Goal: Information Seeking & Learning: Learn about a topic

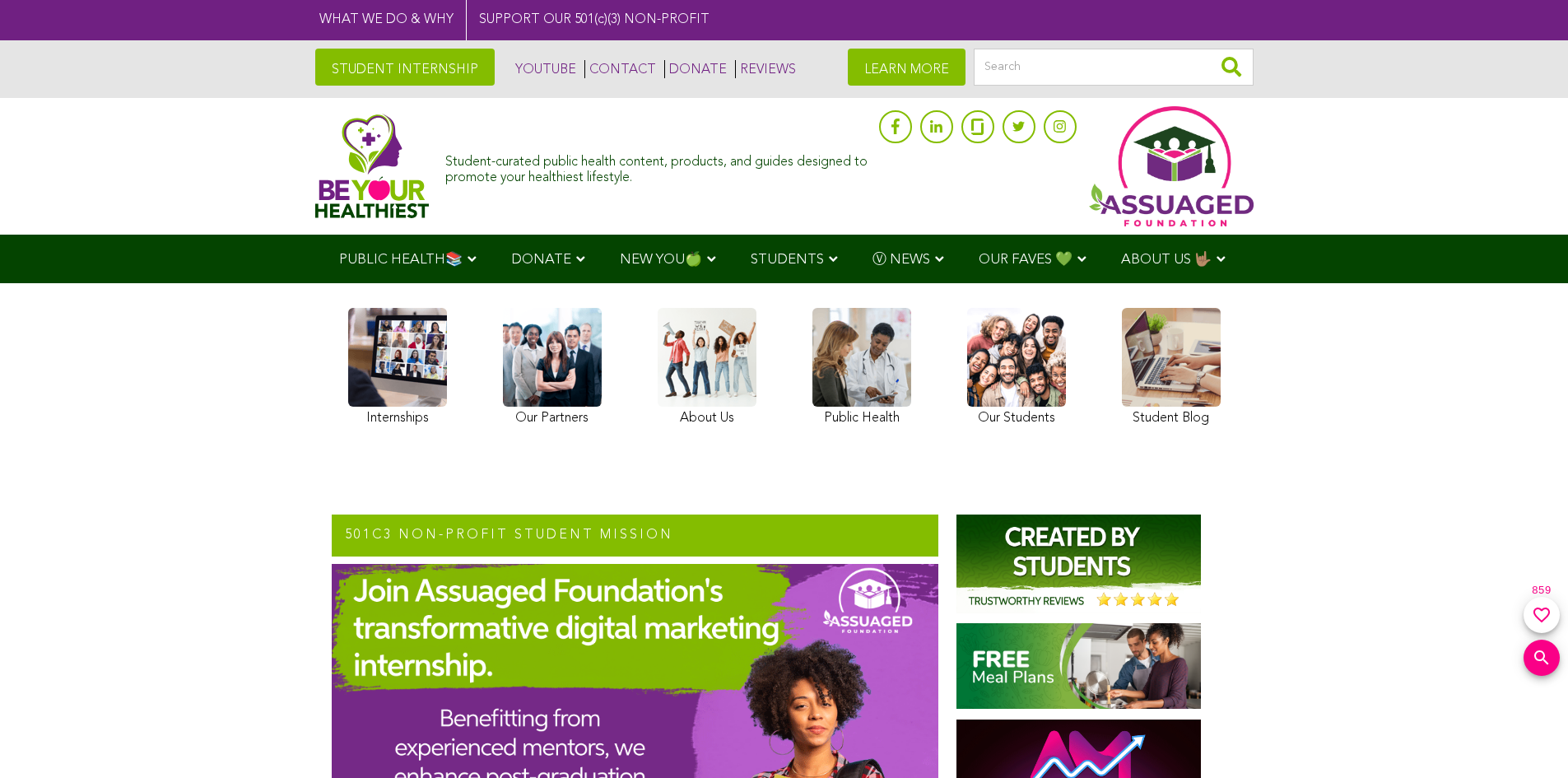
click at [1186, 365] on link at bounding box center [1171, 369] width 99 height 122
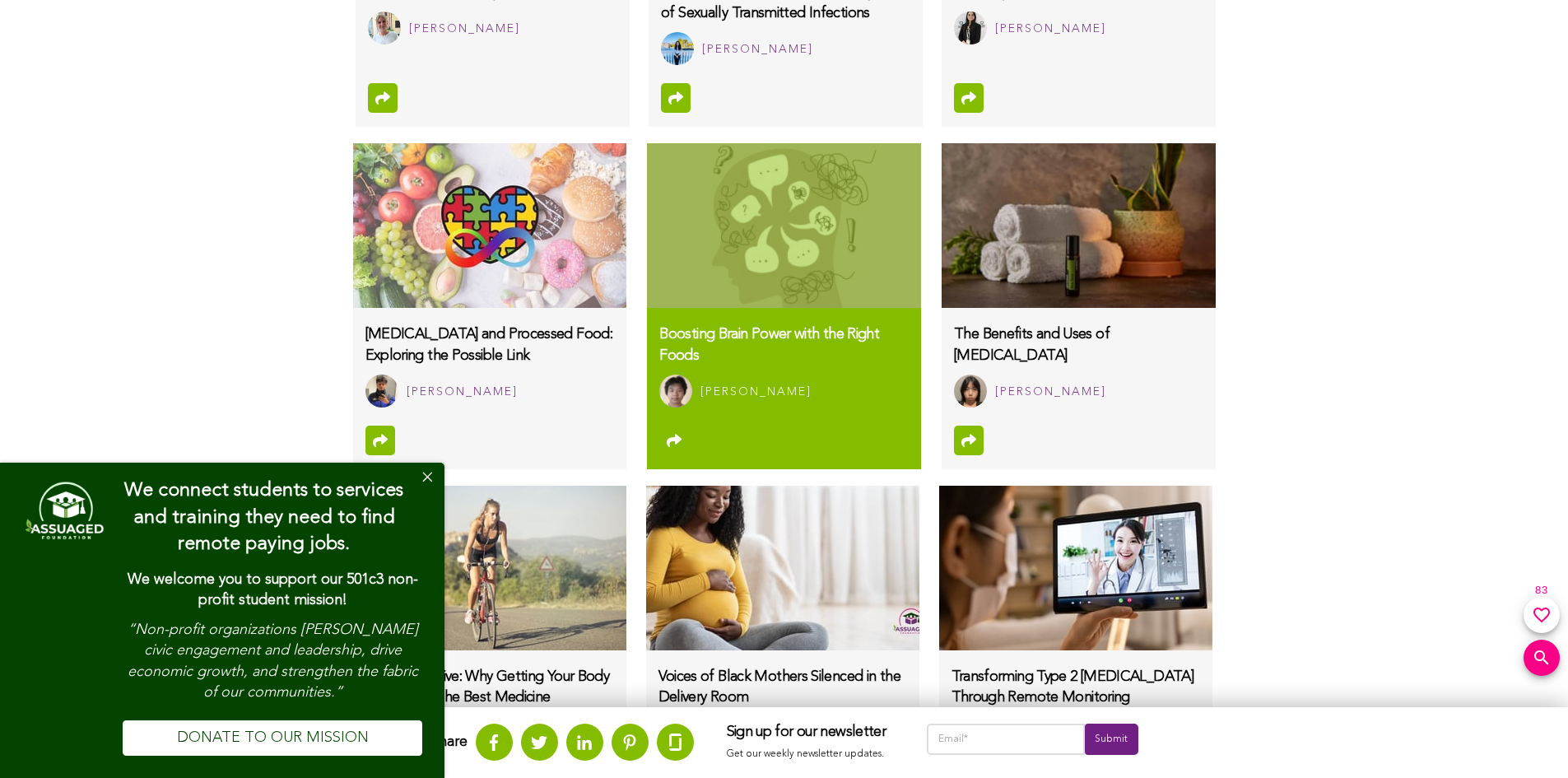
scroll to position [1482, 0]
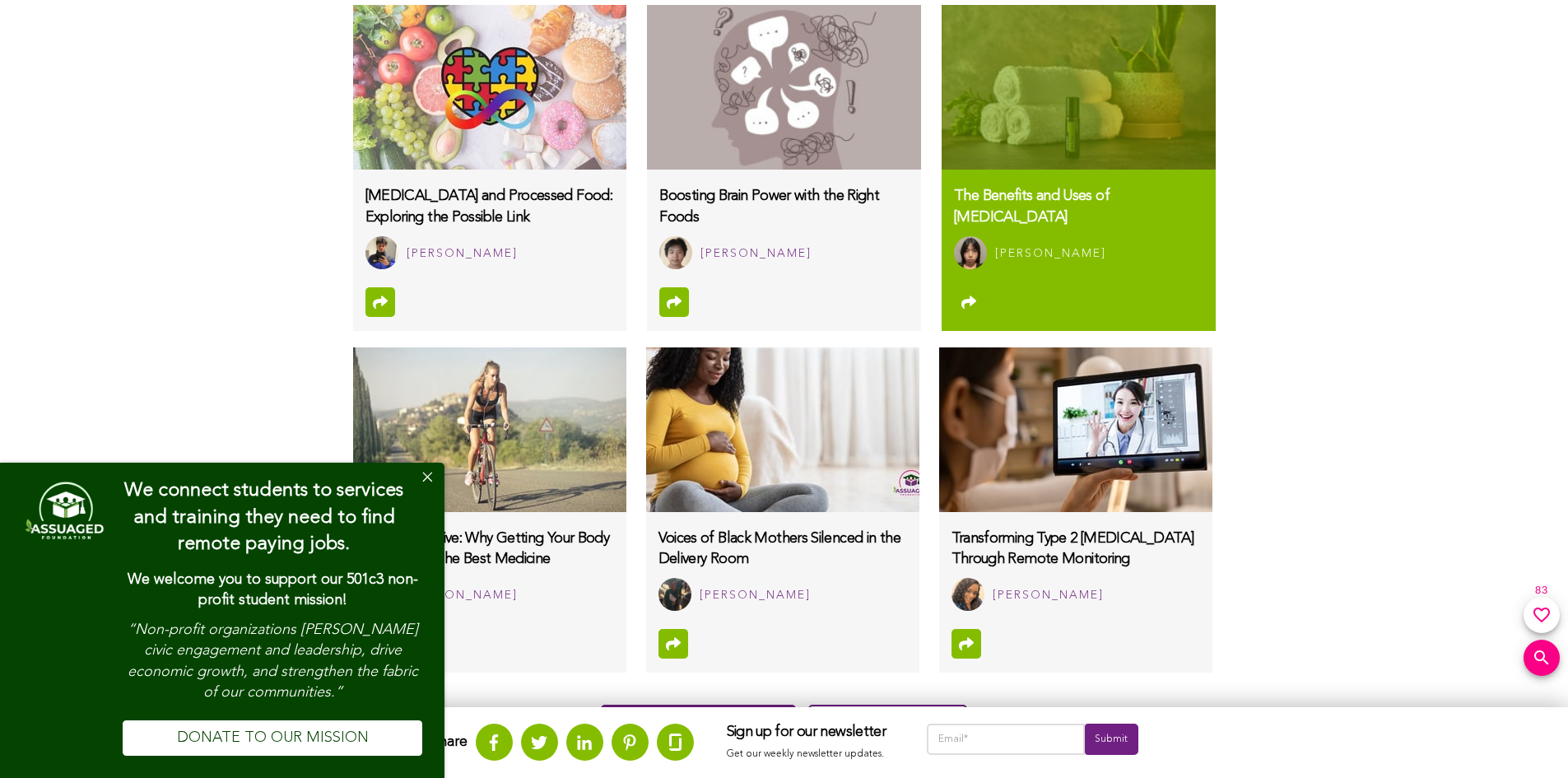
click at [1135, 149] on img at bounding box center [1078, 87] width 273 height 165
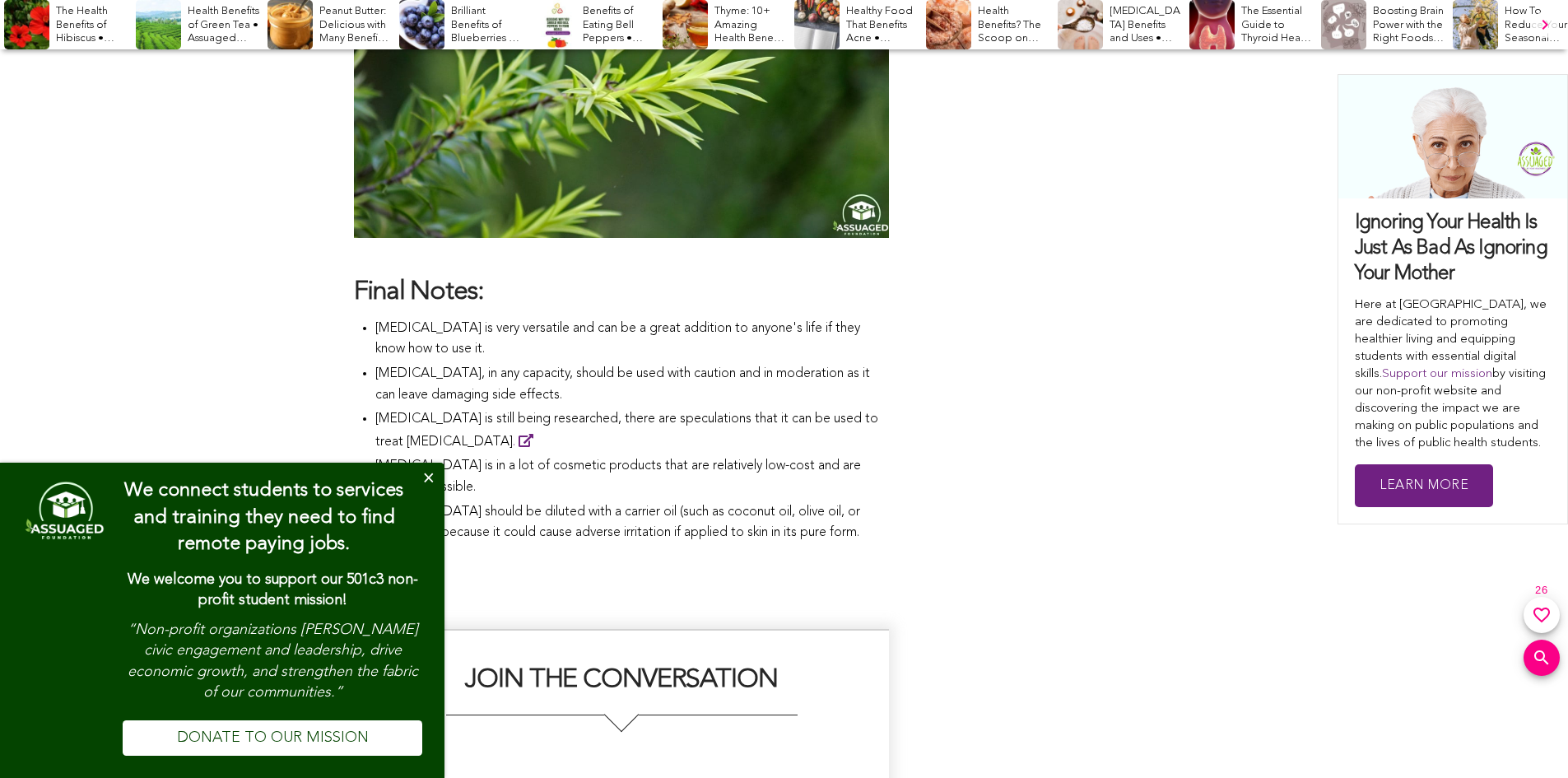
scroll to position [3853, 0]
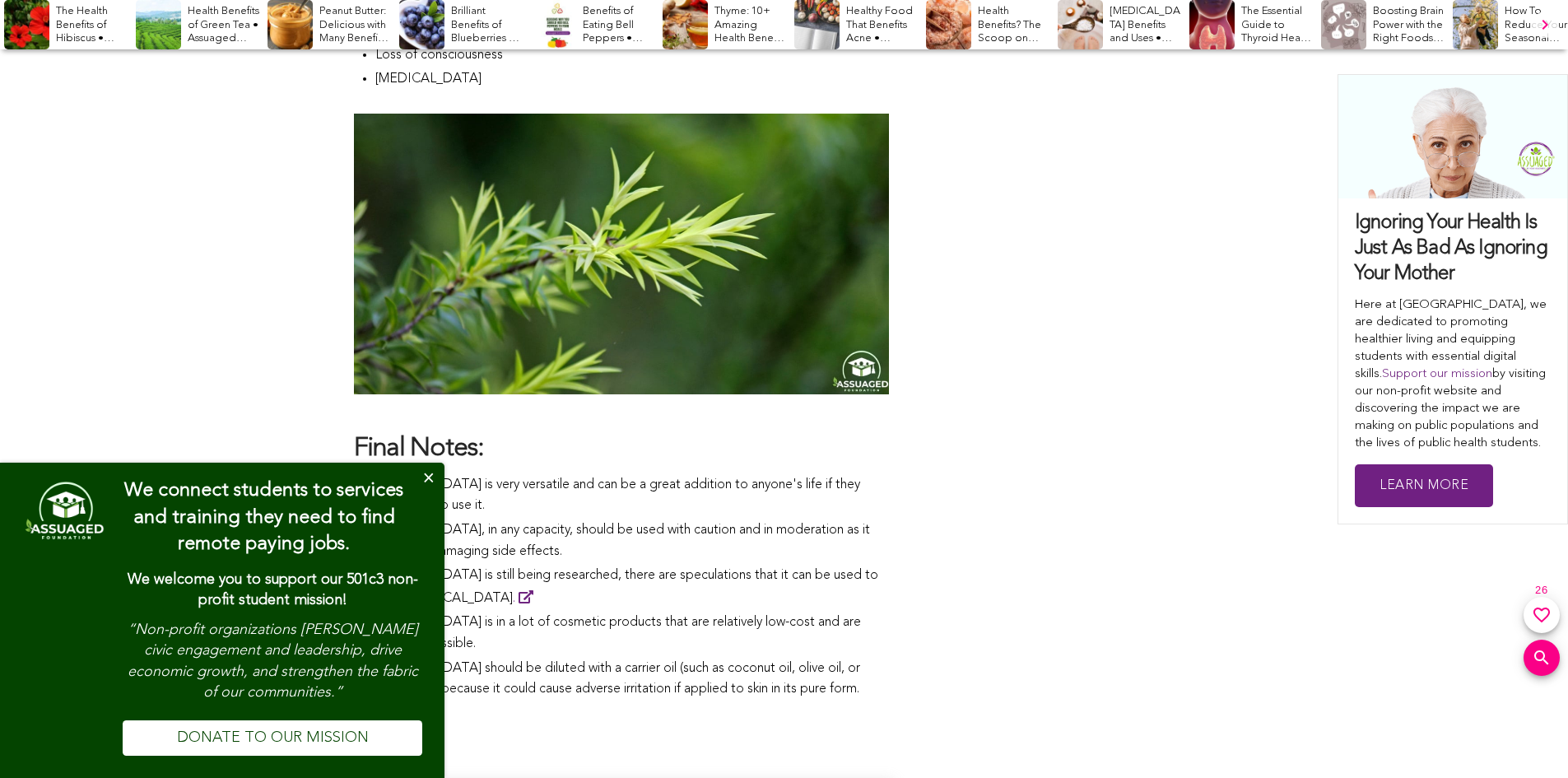
click at [433, 472] on button "Close" at bounding box center [428, 478] width 33 height 33
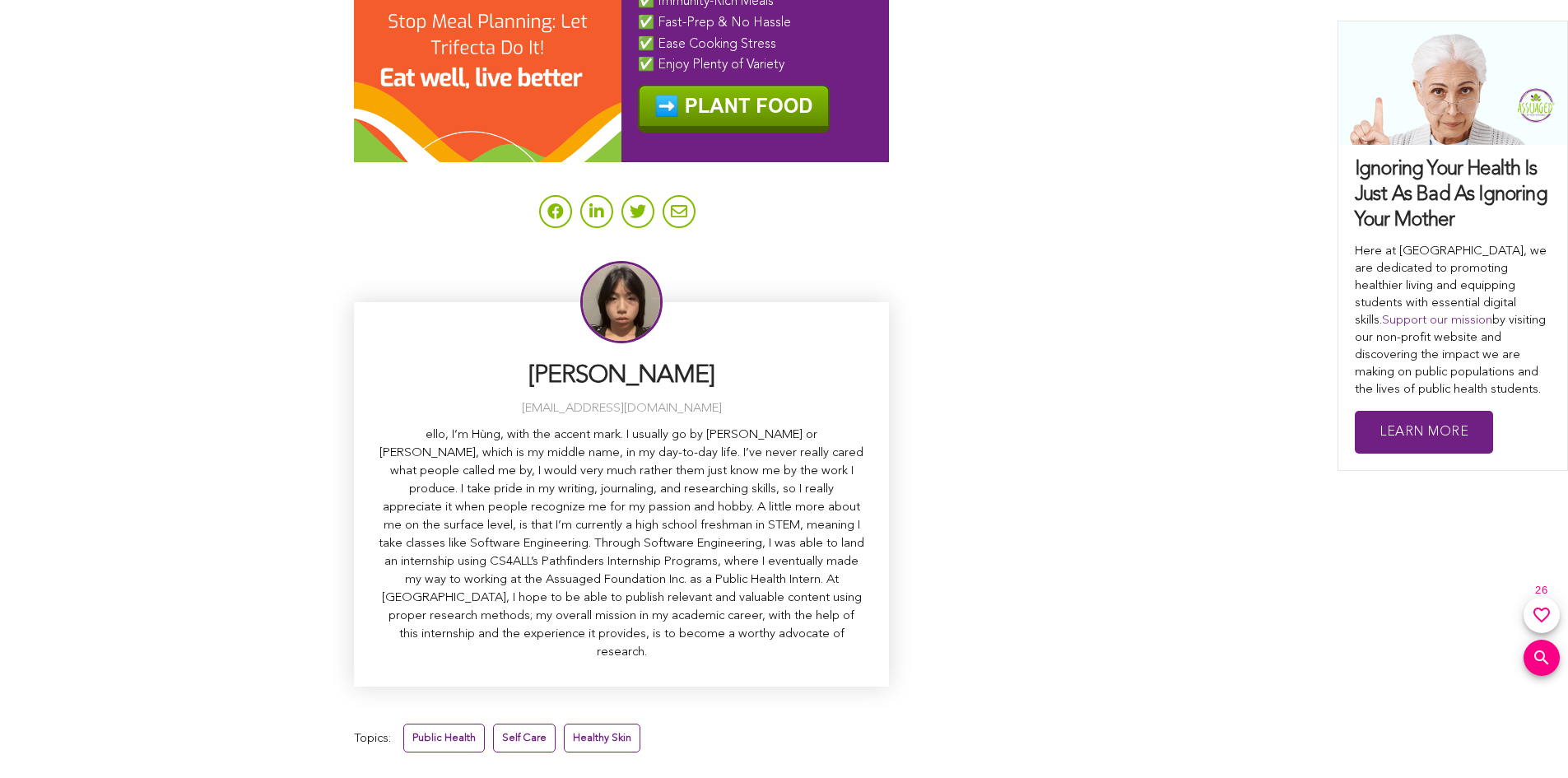
scroll to position [5665, 0]
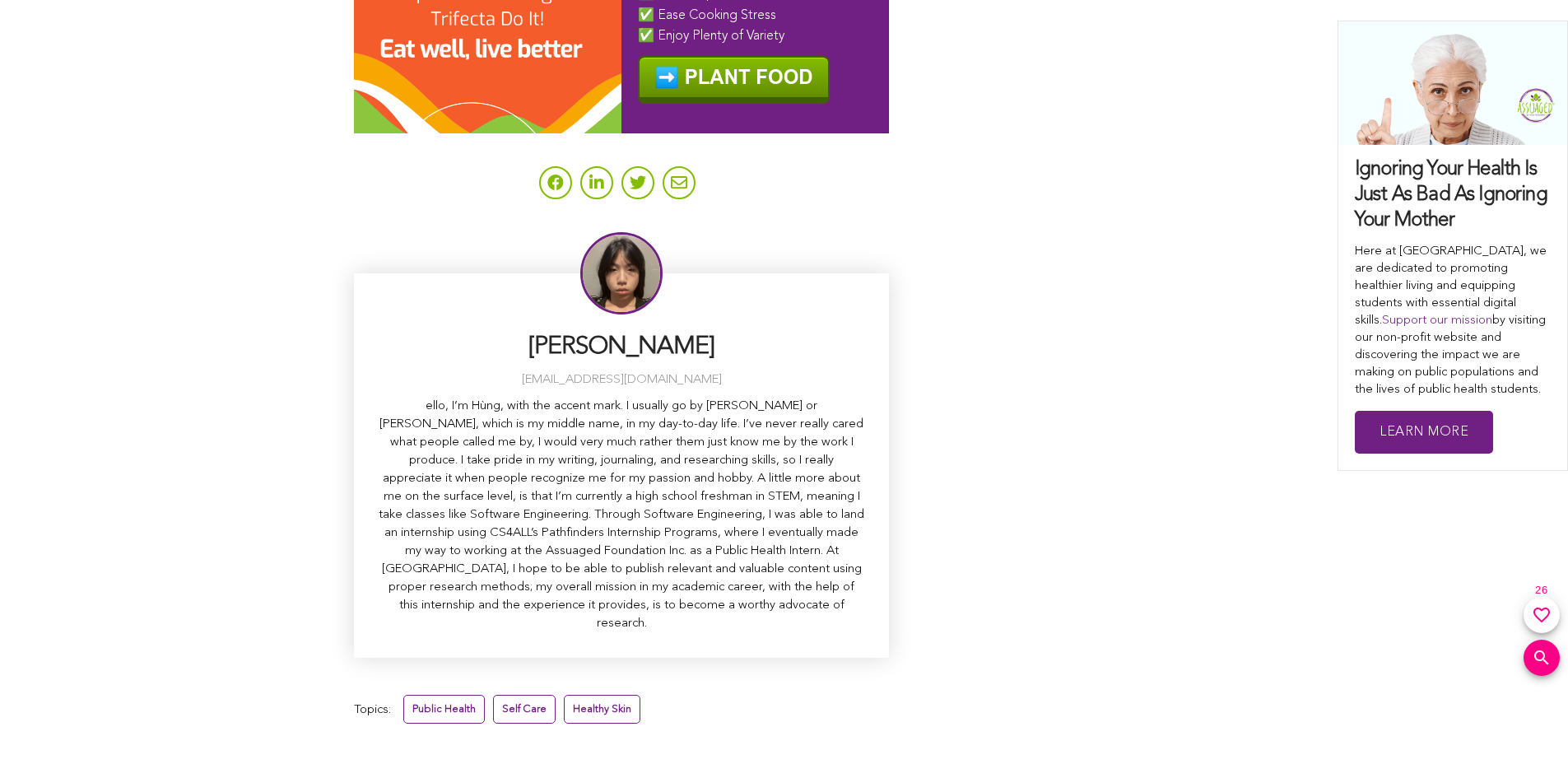
click at [390, 397] on p "ello, I’m Hùng, with the accent mark. I usually go by Ben or Benjamin, which is…" at bounding box center [622, 515] width 486 height 235
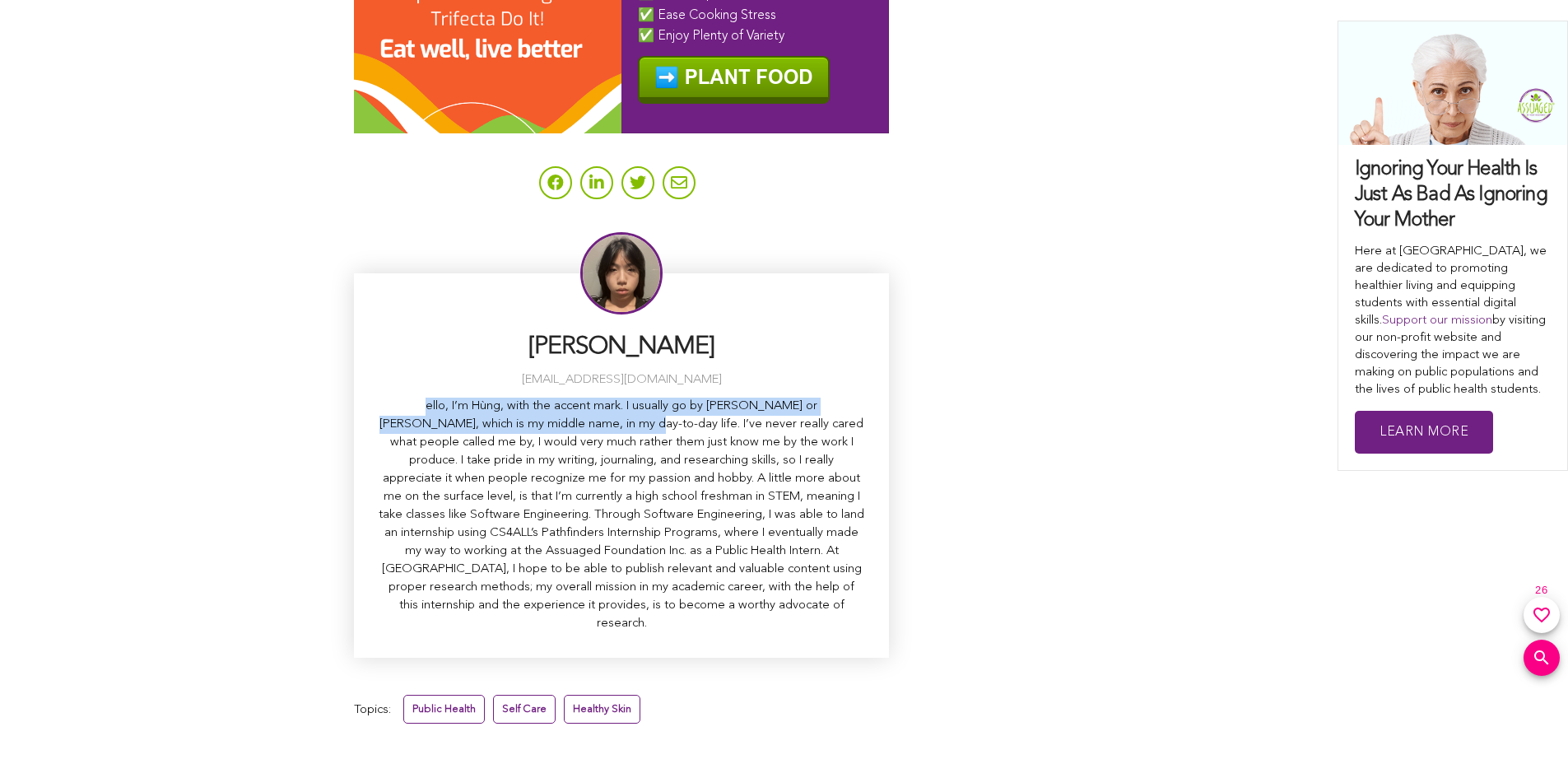
drag, startPoint x: 390, startPoint y: 352, endPoint x: 538, endPoint y: 368, distance: 148.9
click at [538, 397] on p "ello, I’m Hùng, with the accent mark. I usually go by Ben or Benjamin, which is…" at bounding box center [622, 515] width 486 height 235
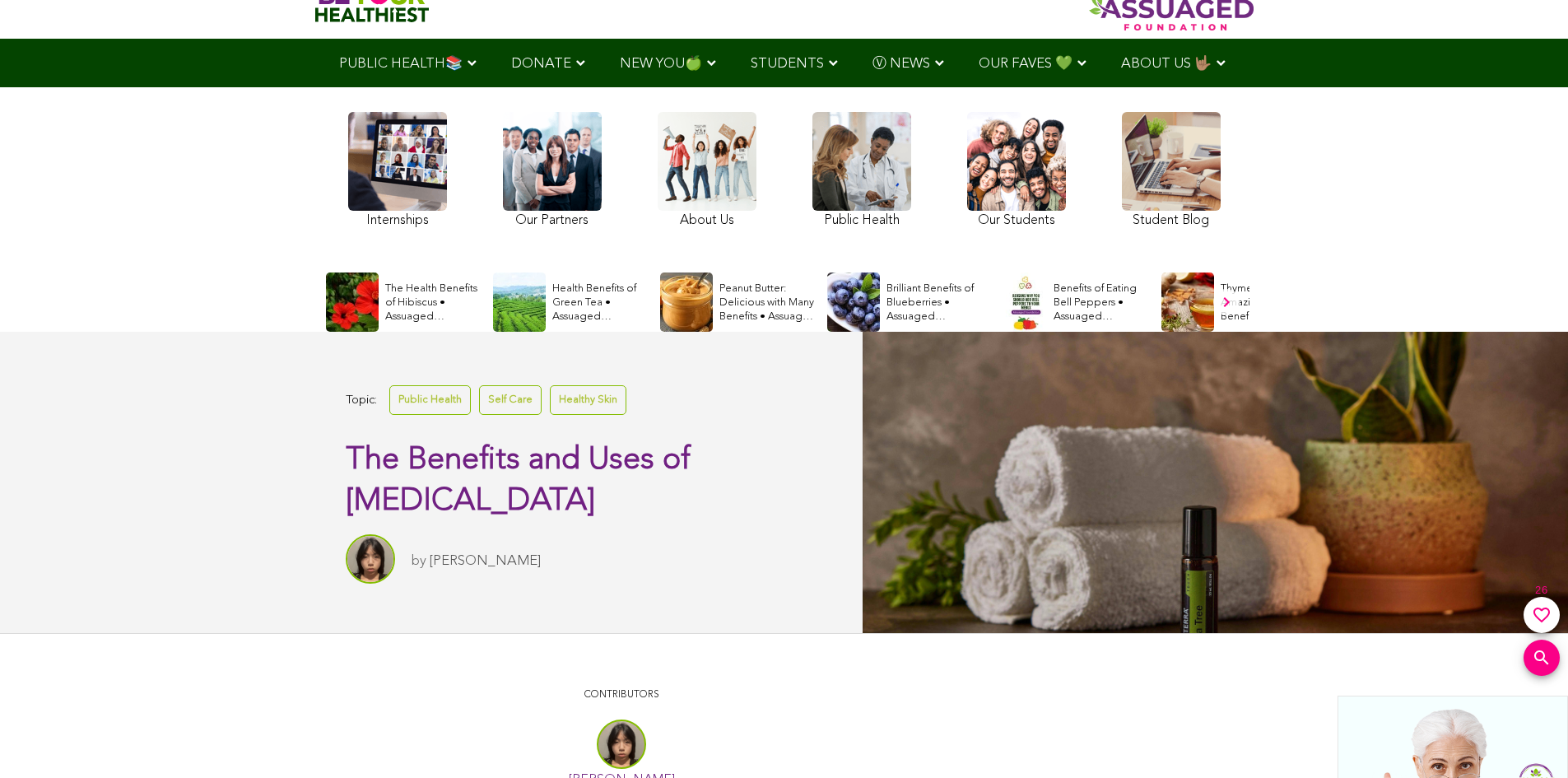
scroll to position [0, 0]
